Goal: Task Accomplishment & Management: Use online tool/utility

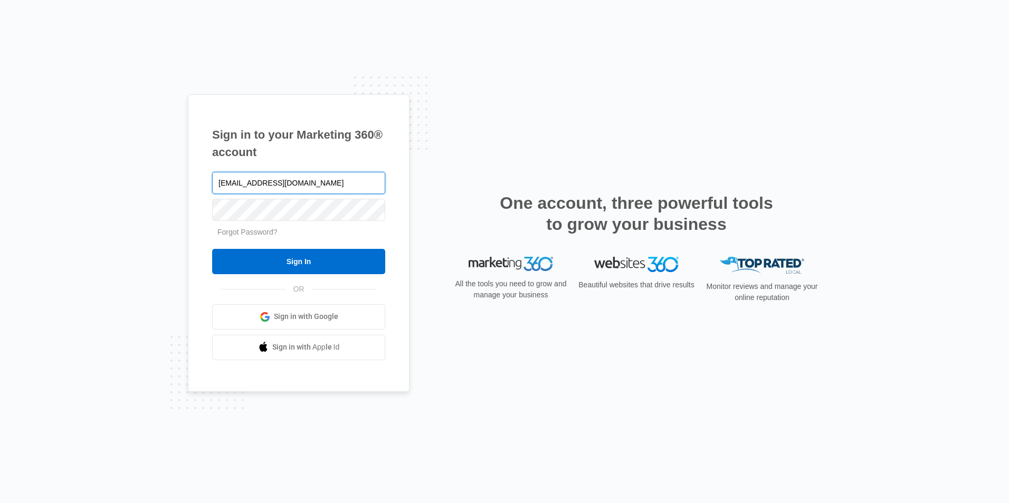
type input "[EMAIL_ADDRESS][DOMAIN_NAME]"
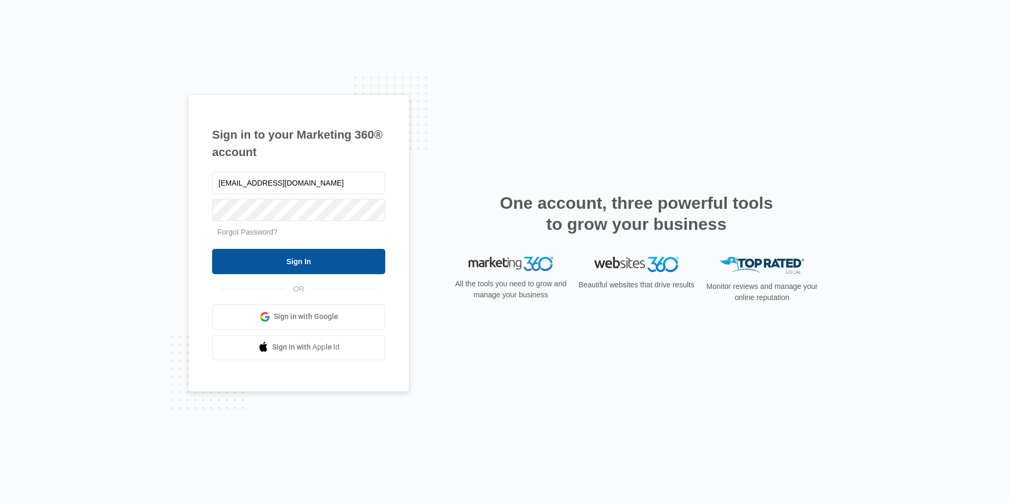
click at [301, 255] on input "Sign In" at bounding box center [298, 261] width 173 height 25
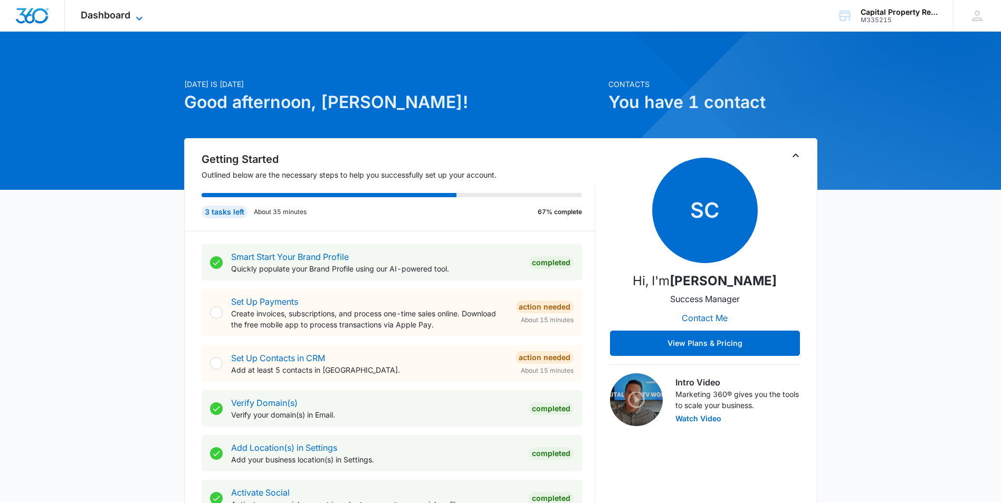
click at [111, 18] on span "Dashboard" at bounding box center [106, 14] width 50 height 11
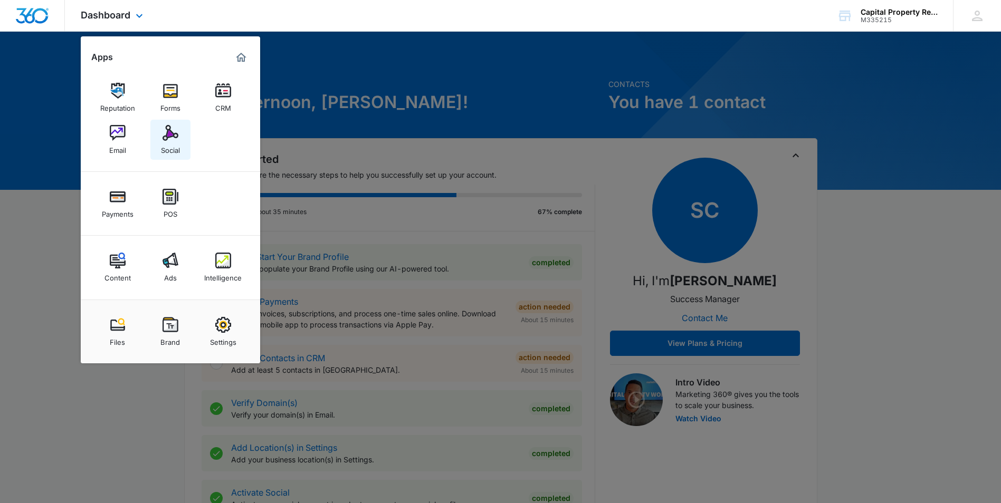
click at [167, 138] on img at bounding box center [170, 133] width 16 height 16
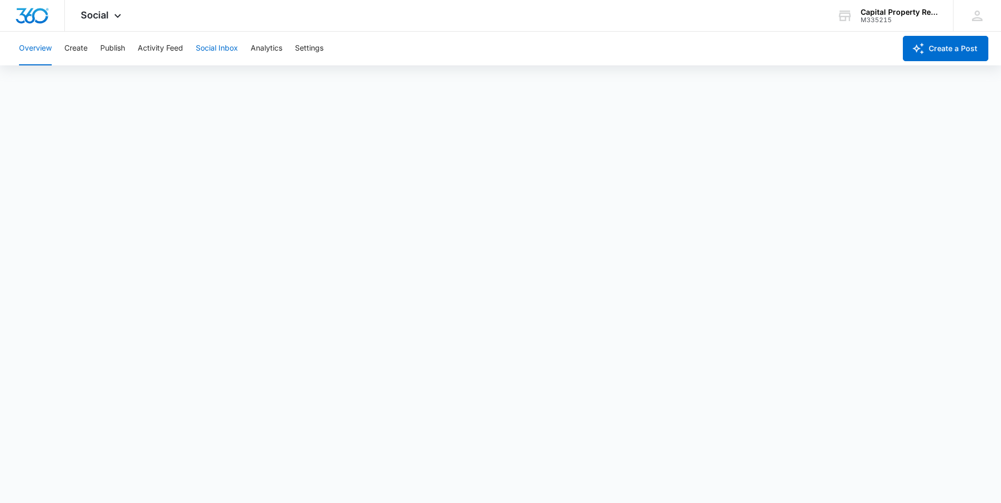
click at [225, 49] on button "Social Inbox" at bounding box center [217, 49] width 42 height 34
